Goal: Information Seeking & Learning: Learn about a topic

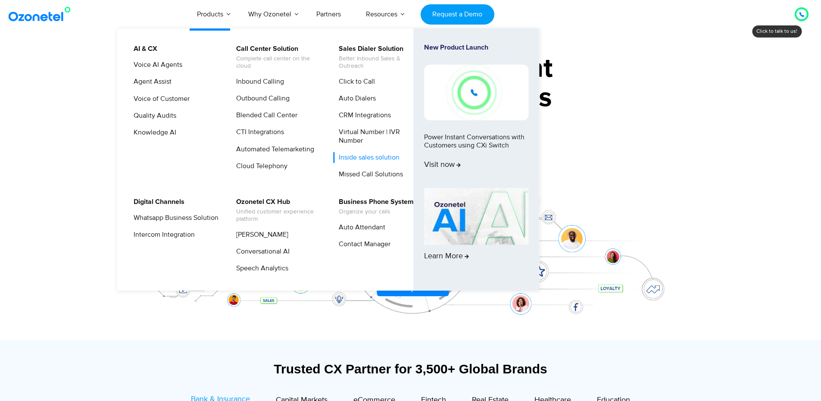
click at [352, 158] on link "Inside sales solution" at bounding box center [367, 157] width 68 height 11
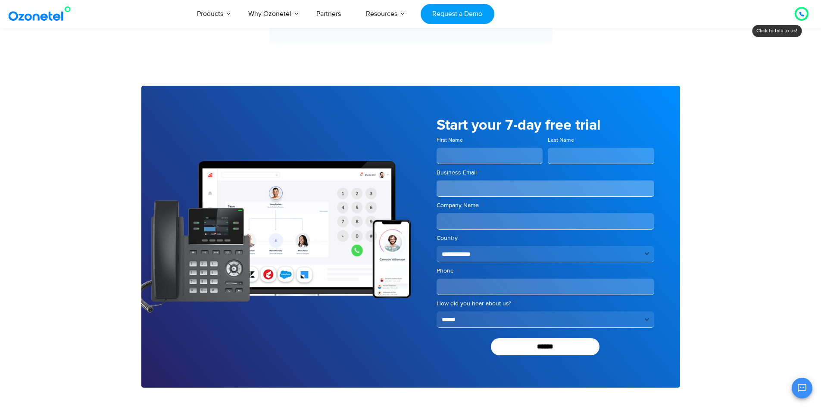
scroll to position [2413, 0]
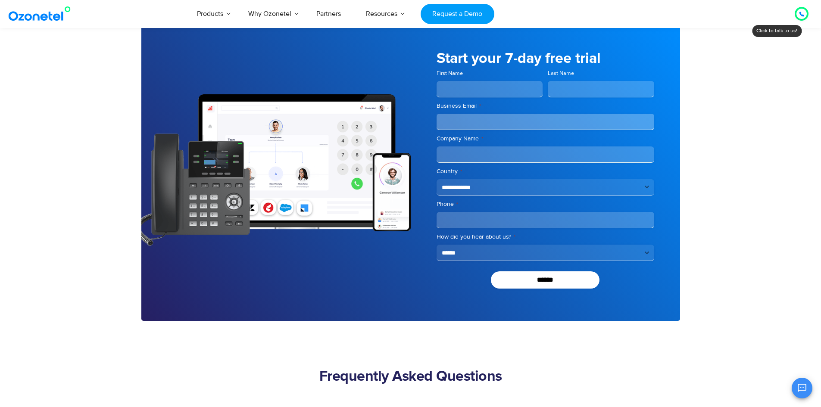
drag, startPoint x: 716, startPoint y: 257, endPoint x: 700, endPoint y: 282, distance: 30.5
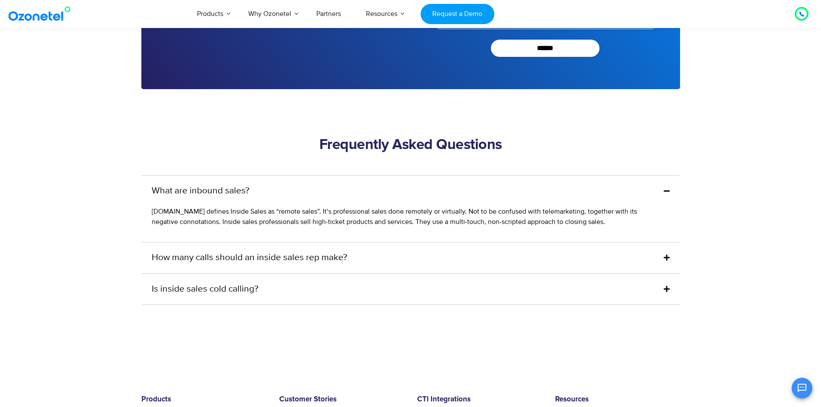
scroll to position [2519, 0]
